Goal: Information Seeking & Learning: Understand process/instructions

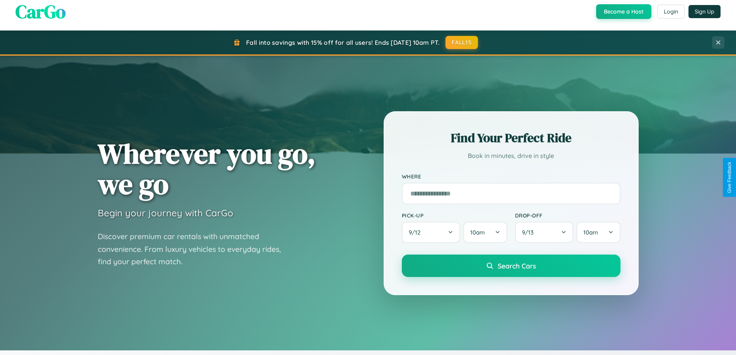
scroll to position [532, 0]
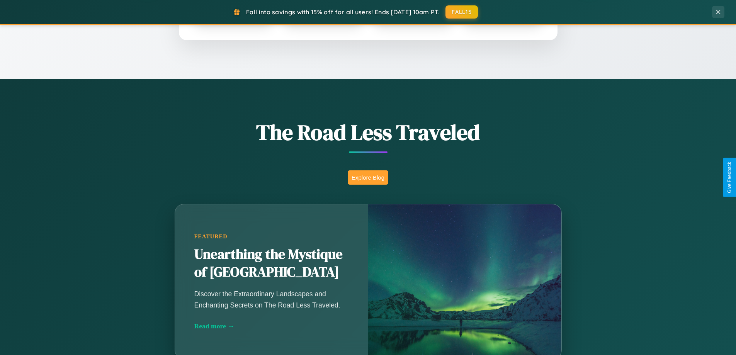
click at [368, 177] on button "Explore Blog" at bounding box center [368, 177] width 41 height 14
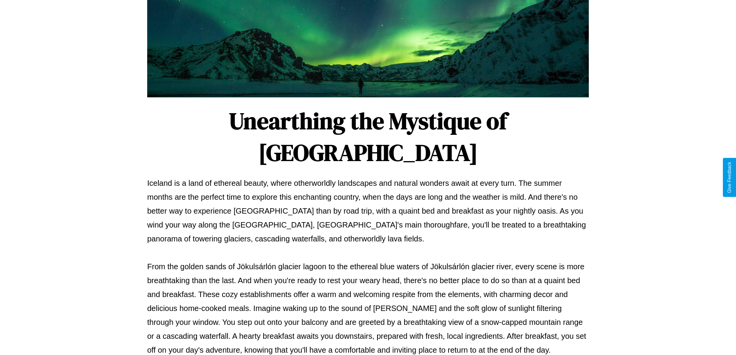
scroll to position [250, 0]
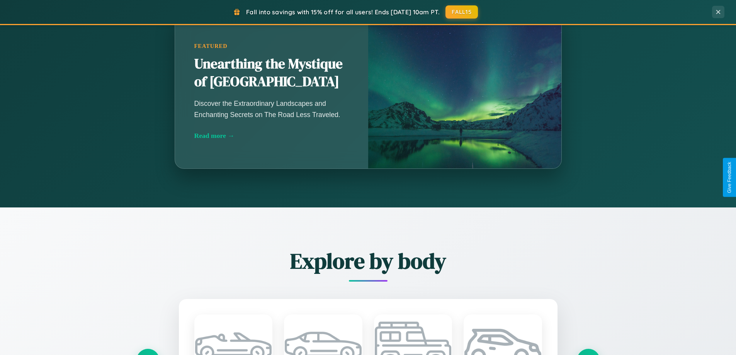
scroll to position [1487, 0]
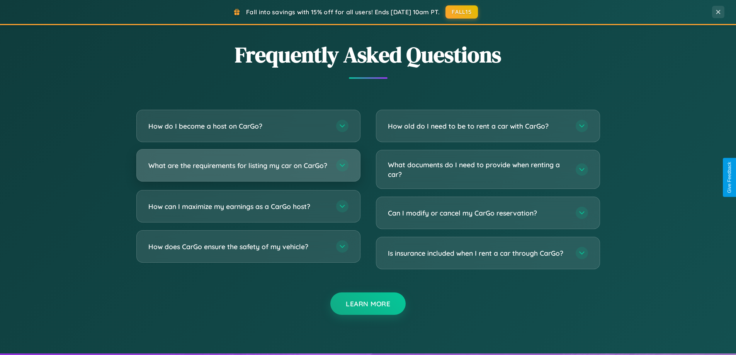
click at [248, 168] on h3 "What are the requirements for listing my car on CarGo?" at bounding box center [238, 166] width 180 height 10
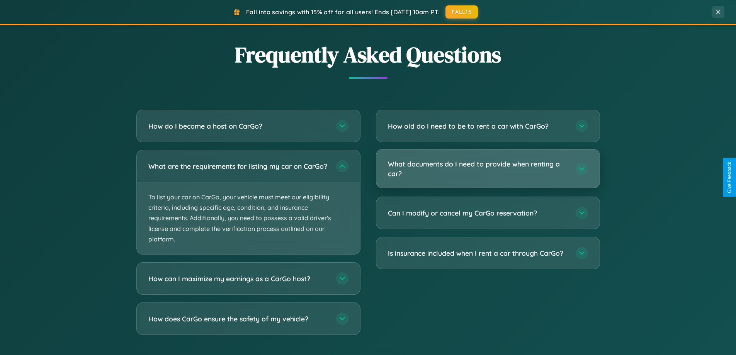
click at [488, 169] on h3 "What documents do I need to provide when renting a car?" at bounding box center [478, 168] width 180 height 19
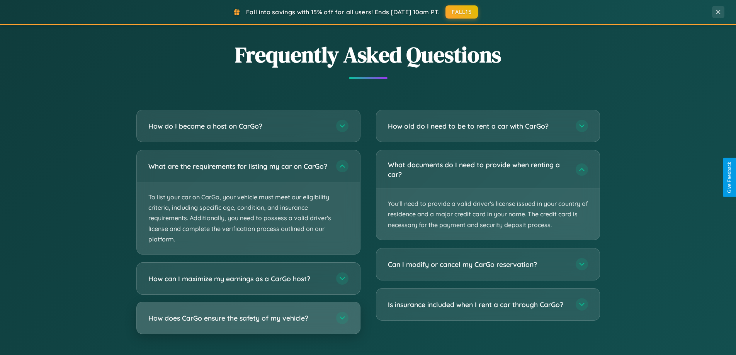
click at [248, 323] on h3 "How does CarGo ensure the safety of my vehicle?" at bounding box center [238, 318] width 180 height 10
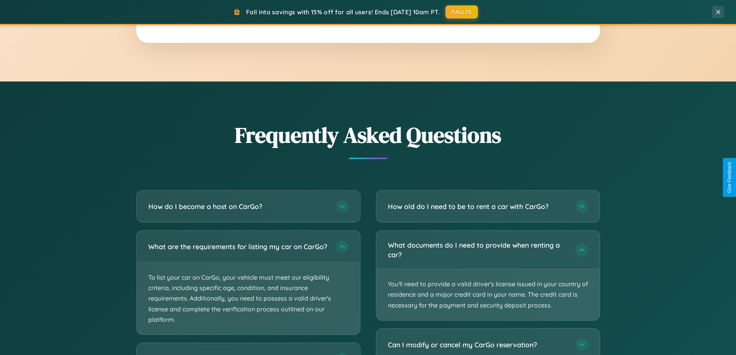
scroll to position [1242, 0]
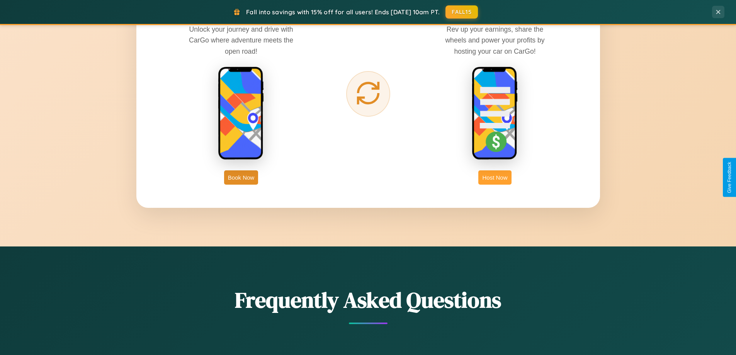
click at [495, 177] on button "Host Now" at bounding box center [494, 177] width 33 height 14
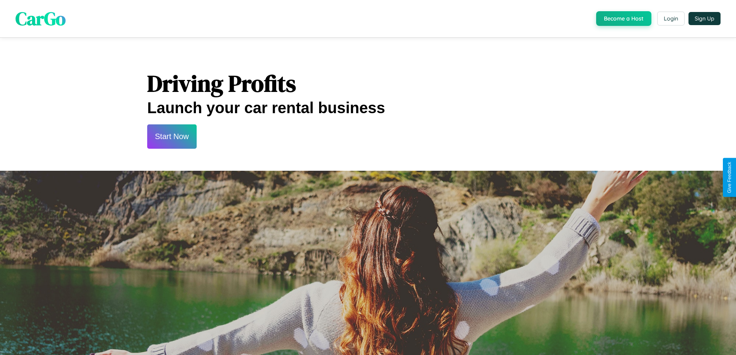
scroll to position [1045, 0]
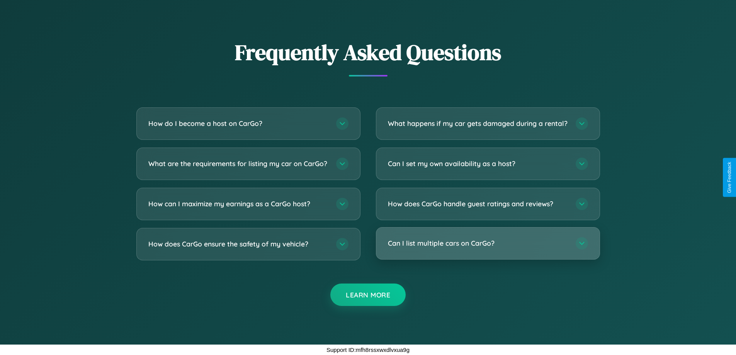
click at [488, 243] on h3 "Can I list multiple cars on CarGo?" at bounding box center [478, 243] width 180 height 10
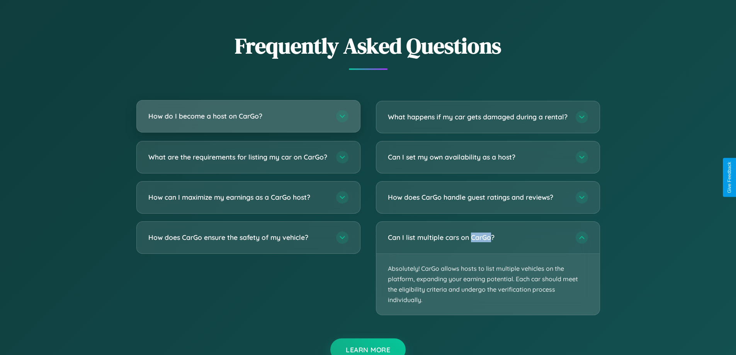
click at [248, 117] on h3 "How do I become a host on CarGo?" at bounding box center [238, 116] width 180 height 10
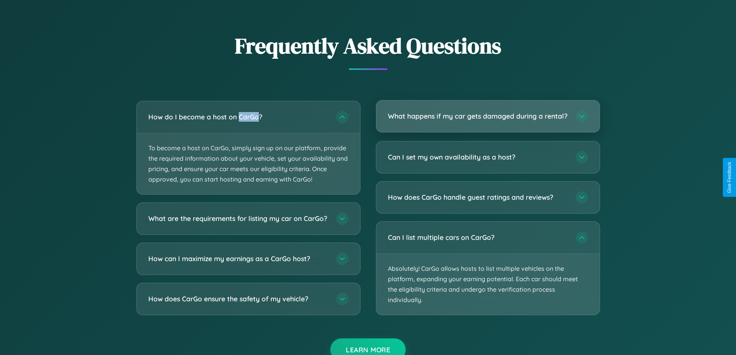
click at [488, 119] on h3 "What happens if my car gets damaged during a rental?" at bounding box center [478, 116] width 180 height 10
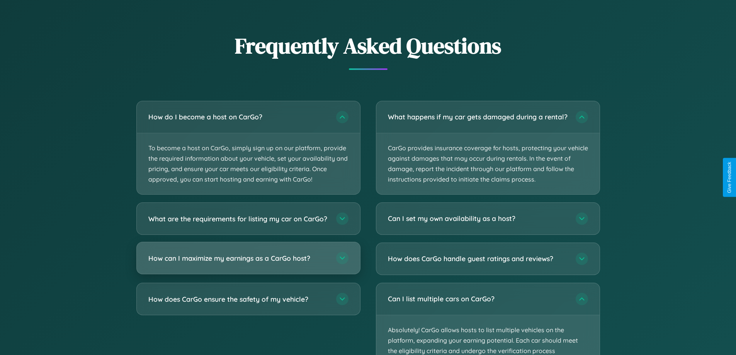
click at [248, 263] on h3 "How can I maximize my earnings as a CarGo host?" at bounding box center [238, 258] width 180 height 10
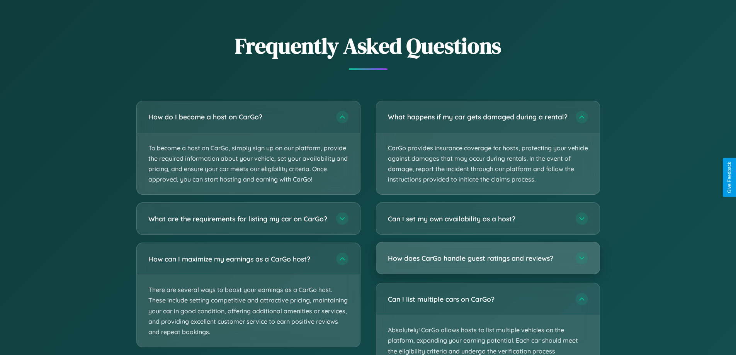
click at [488, 263] on h3 "How does CarGo handle guest ratings and reviews?" at bounding box center [478, 258] width 180 height 10
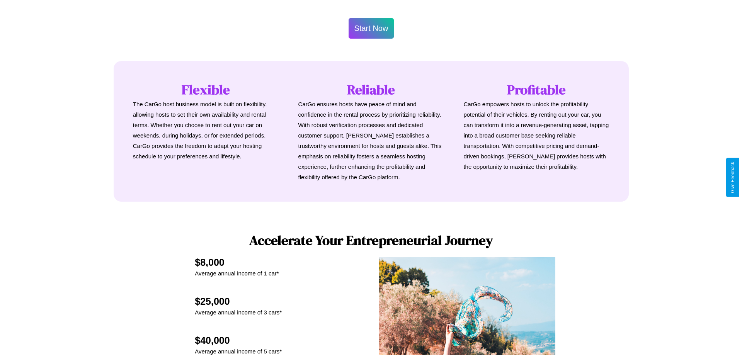
scroll to position [0, 0]
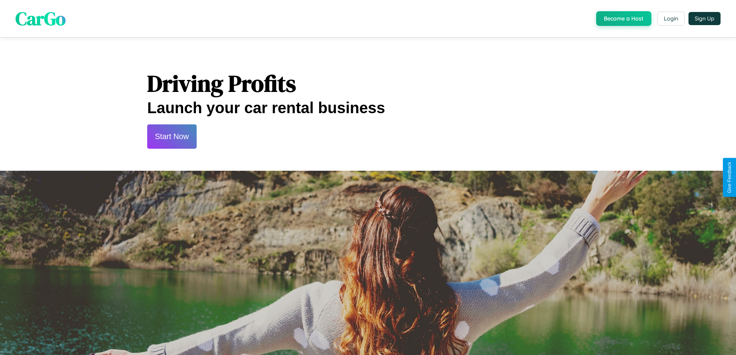
click at [172, 136] on button "Start Now" at bounding box center [171, 136] width 49 height 24
